Goal: Task Accomplishment & Management: Manage account settings

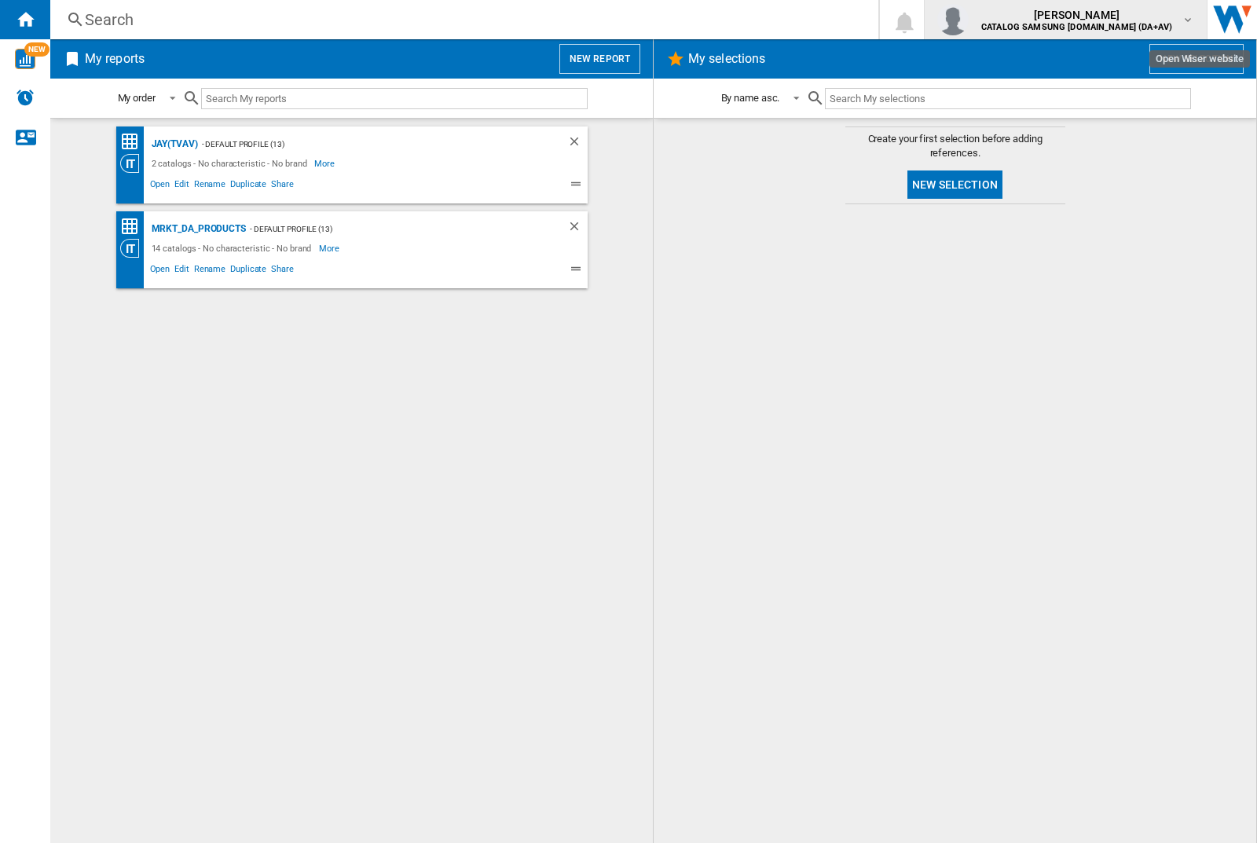
click at [969, 20] on img "button" at bounding box center [952, 19] width 31 height 31
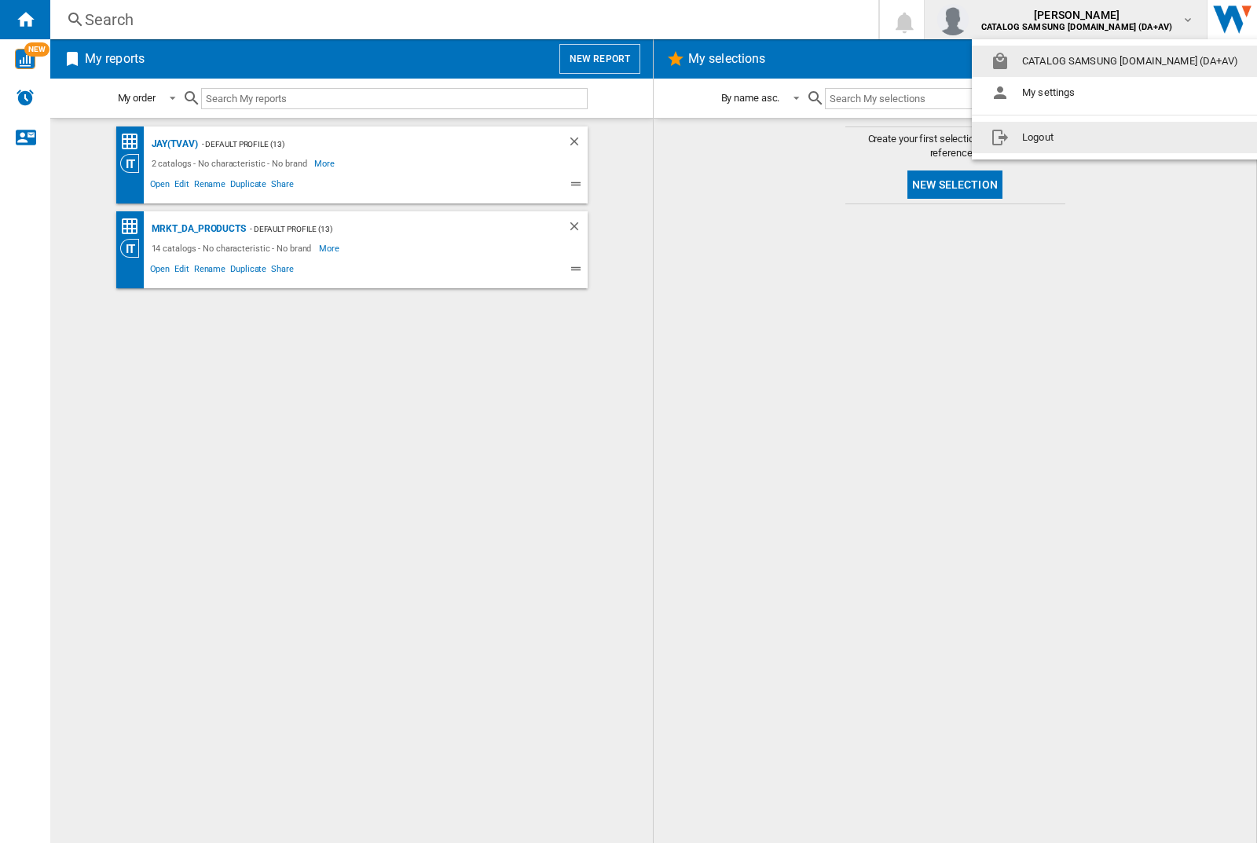
click at [1093, 138] on button "Logout" at bounding box center [1118, 137] width 292 height 31
